Goal: Information Seeking & Learning: Learn about a topic

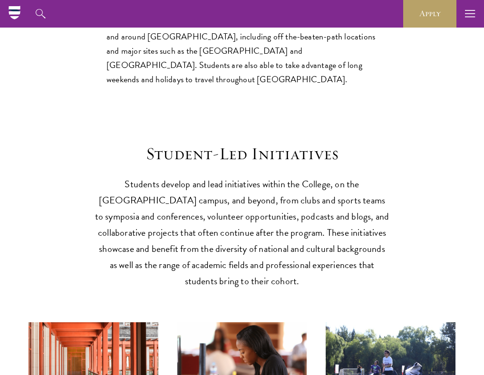
scroll to position [2400, 0]
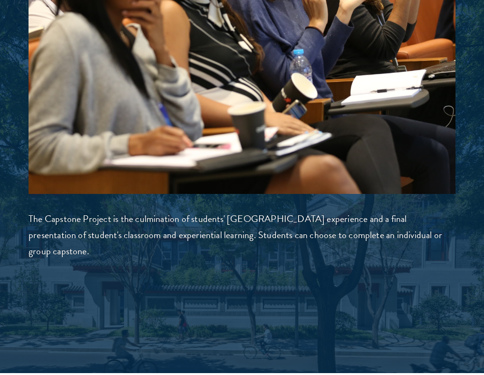
scroll to position [3414, 0]
